Goal: Transaction & Acquisition: Purchase product/service

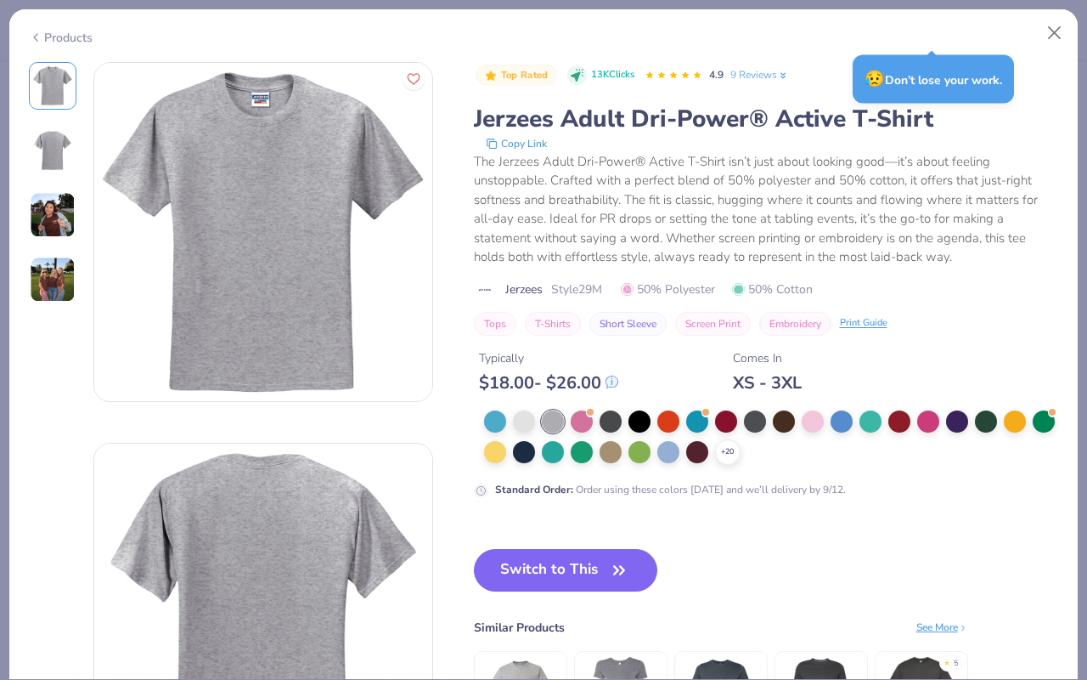
scroll to position [200, 0]
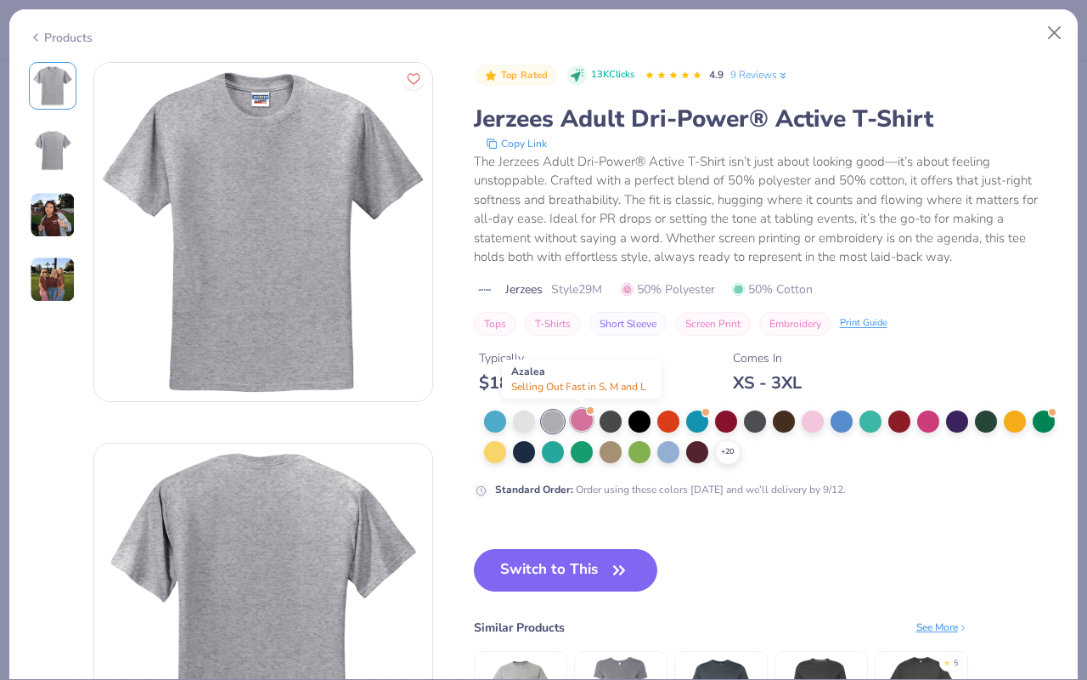
click at [589, 420] on div at bounding box center [582, 420] width 22 height 22
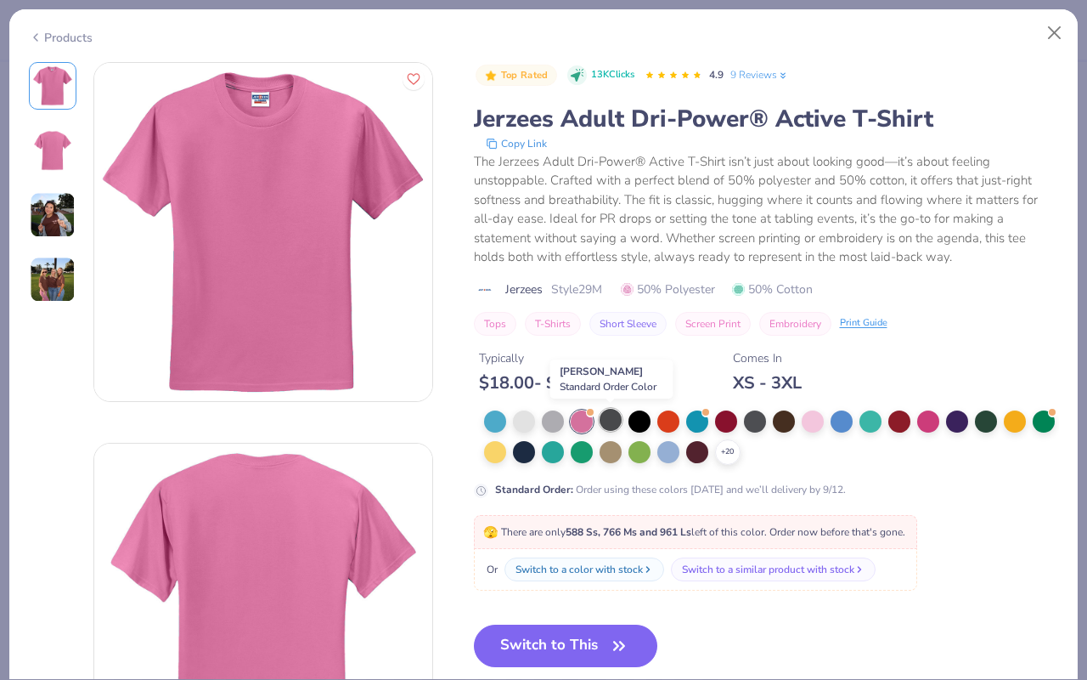
click at [621, 422] on div at bounding box center [611, 420] width 22 height 22
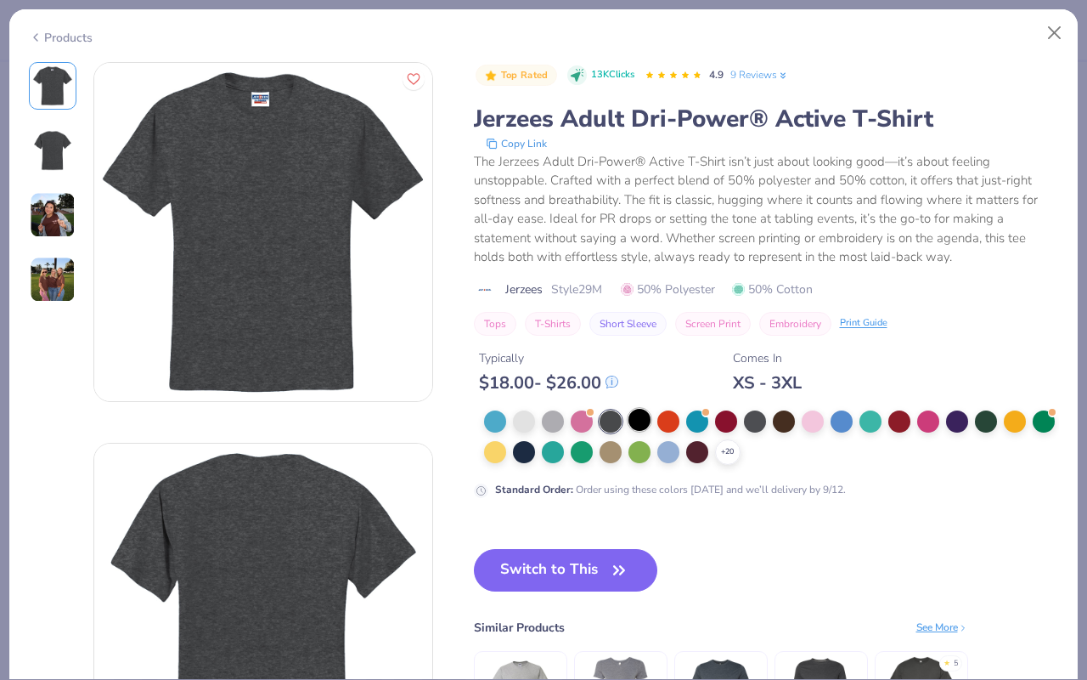
click at [642, 425] on div at bounding box center [640, 420] width 22 height 22
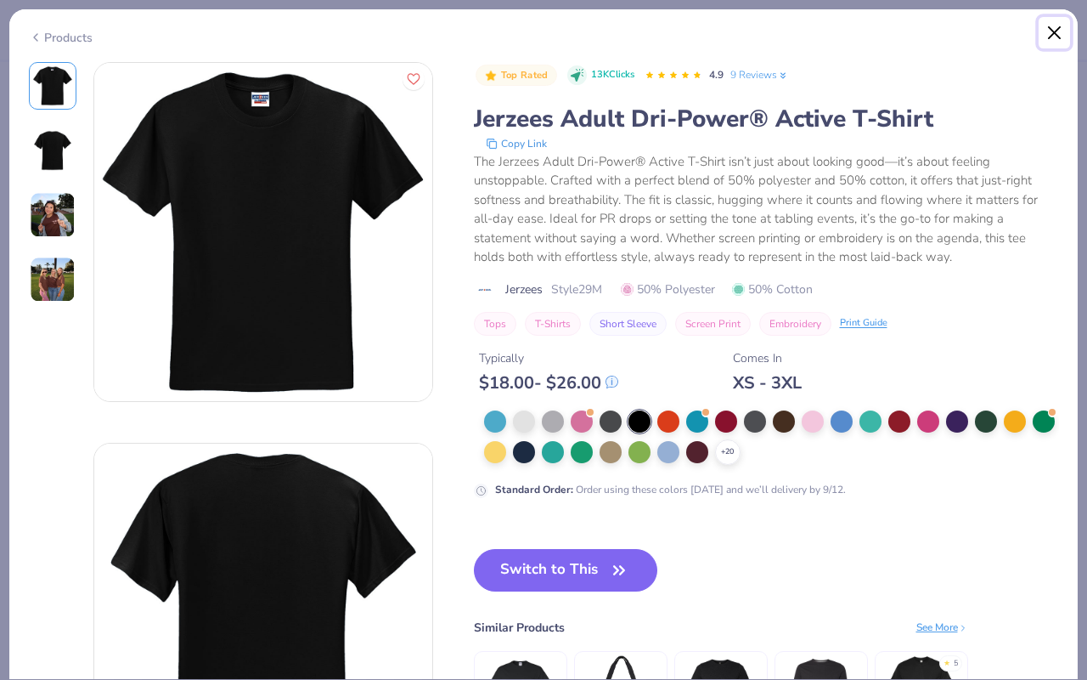
click at [1053, 40] on button "Close" at bounding box center [1055, 33] width 32 height 32
